Goal: Task Accomplishment & Management: Manage account settings

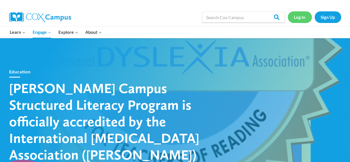
click at [296, 17] on link "Log In" at bounding box center [300, 16] width 24 height 11
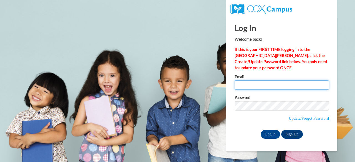
click at [239, 88] on input "Email" at bounding box center [281, 84] width 94 height 9
type input "amusille@atlantaspeechschool.org"
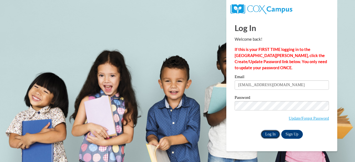
click at [273, 136] on input "Log In" at bounding box center [269, 134] width 19 height 9
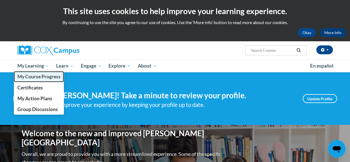
click at [35, 80] on link "My Course Progress" at bounding box center [39, 76] width 50 height 11
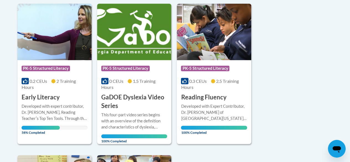
scroll to position [111, 0]
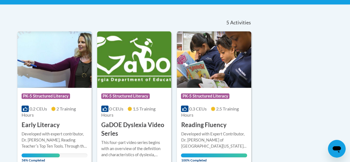
click at [41, 73] on img at bounding box center [54, 59] width 74 height 57
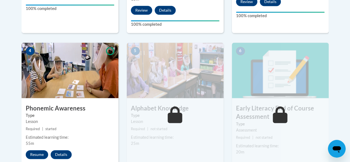
scroll to position [332, 0]
